Goal: Check status

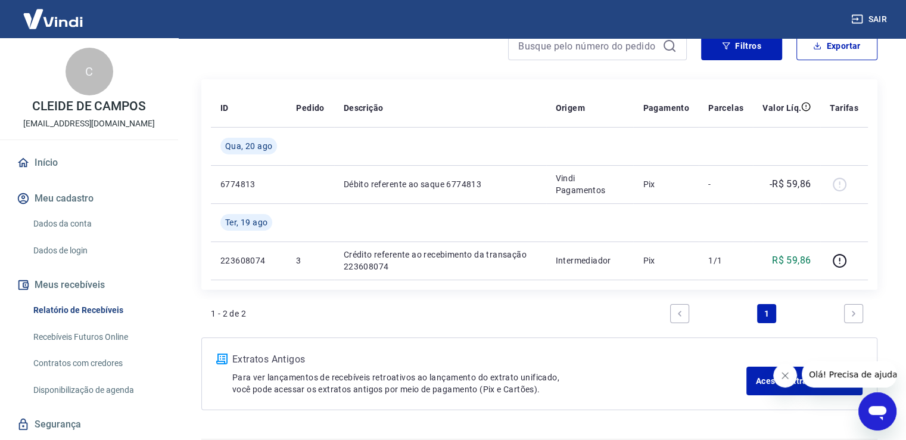
scroll to position [152, 0]
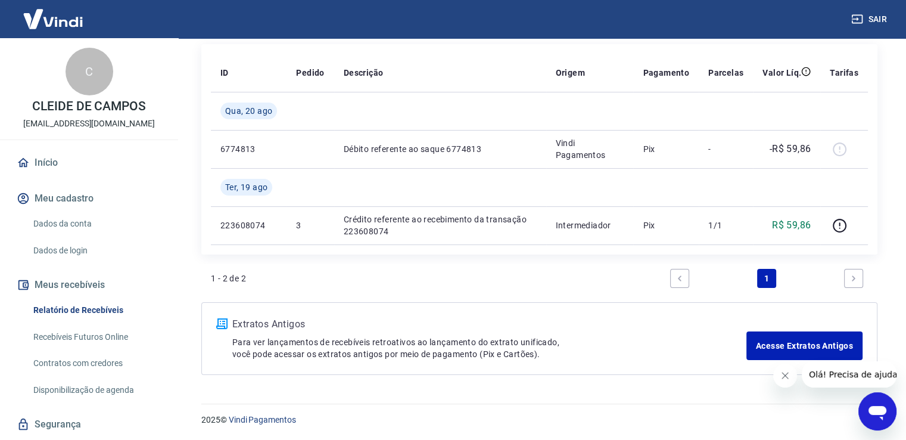
click at [778, 376] on button "Fechar mensagem da empresa" at bounding box center [785, 375] width 24 height 24
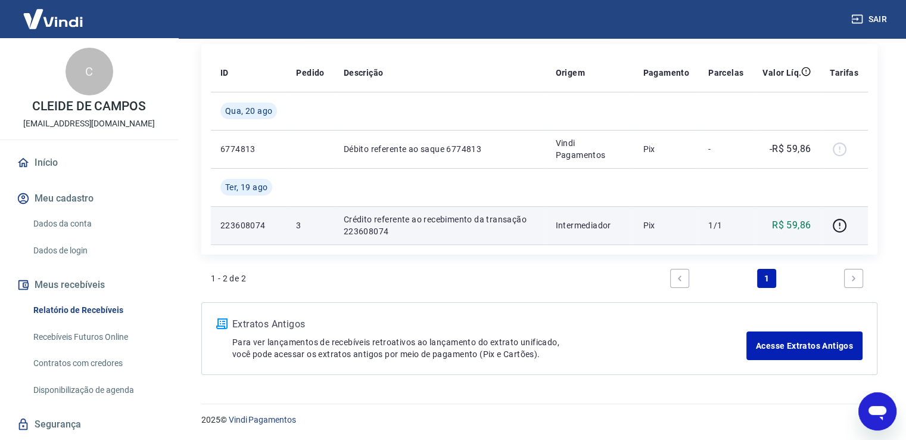
click at [590, 222] on p "Intermediador" at bounding box center [590, 225] width 68 height 12
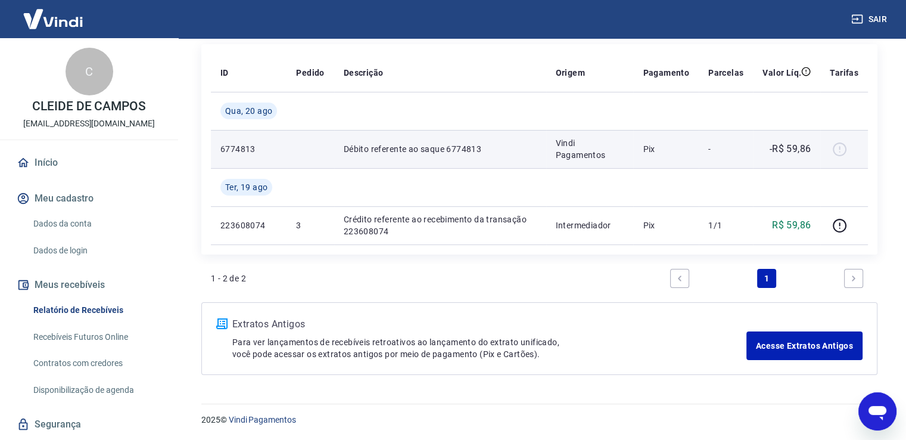
click at [840, 148] on div at bounding box center [844, 148] width 29 height 19
